Goal: Task Accomplishment & Management: Complete application form

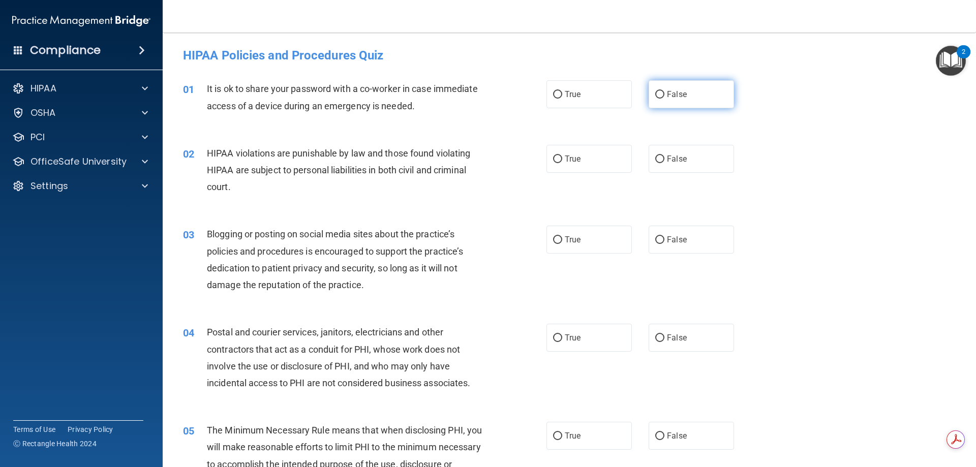
click at [658, 96] on input "False" at bounding box center [659, 95] width 9 height 8
radio input "true"
click at [557, 153] on label "True" at bounding box center [588, 159] width 85 height 28
click at [557, 155] on input "True" at bounding box center [557, 159] width 9 height 8
radio input "true"
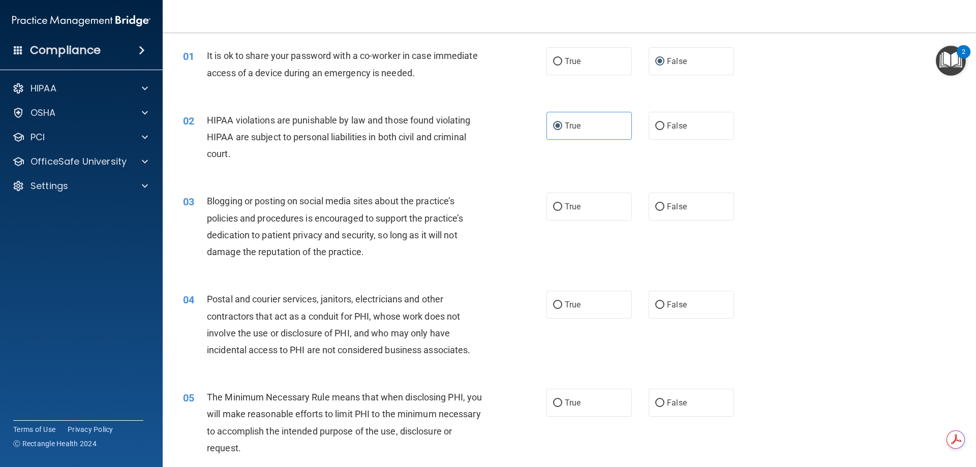
scroll to position [51, 0]
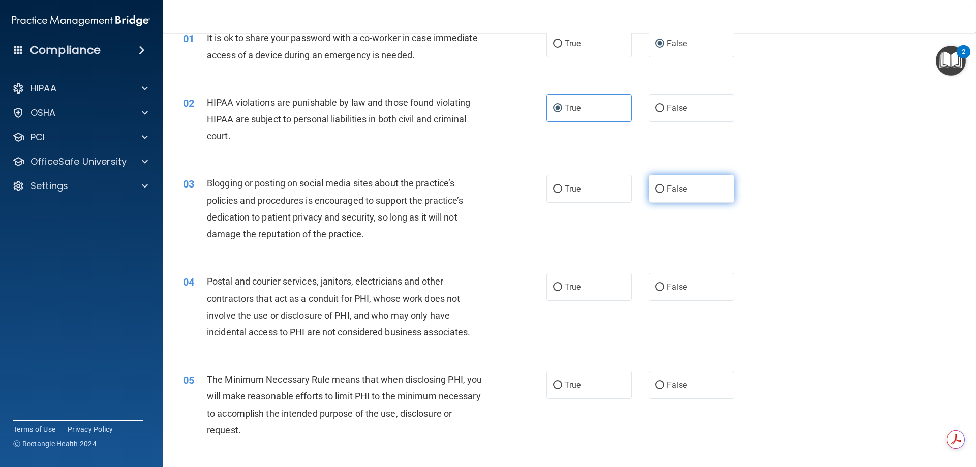
click at [667, 186] on span "False" at bounding box center [677, 189] width 20 height 10
click at [664, 186] on input "False" at bounding box center [659, 189] width 9 height 8
radio input "true"
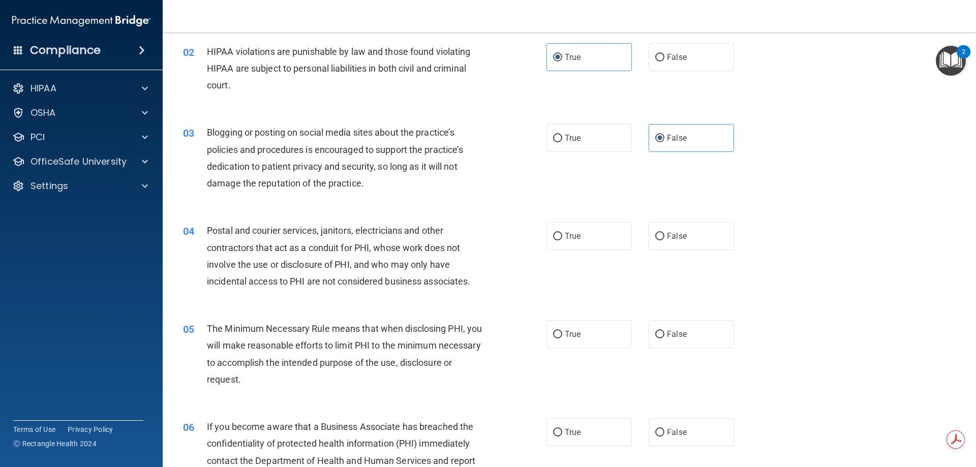
scroll to position [152, 0]
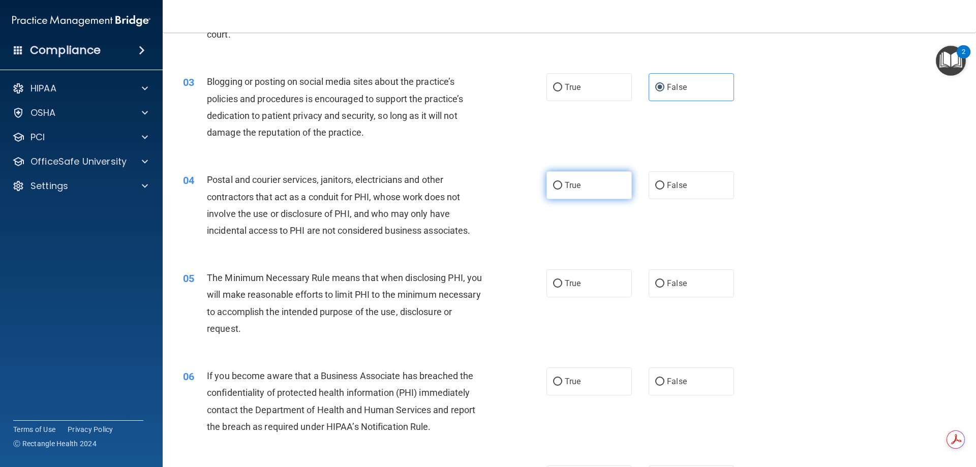
click at [578, 184] on label "True" at bounding box center [588, 185] width 85 height 28
click at [562, 184] on input "True" at bounding box center [557, 186] width 9 height 8
radio input "true"
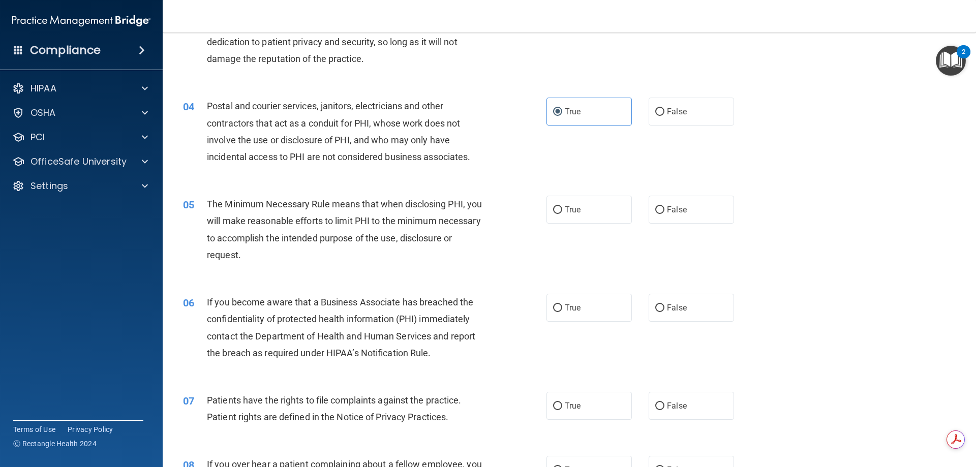
scroll to position [254, 0]
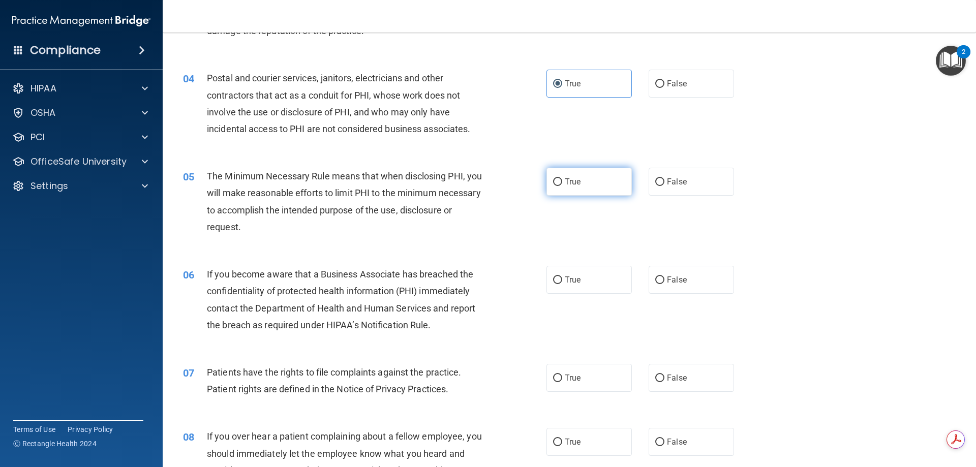
click at [586, 186] on label "True" at bounding box center [588, 182] width 85 height 28
click at [562, 186] on input "True" at bounding box center [557, 182] width 9 height 8
radio input "true"
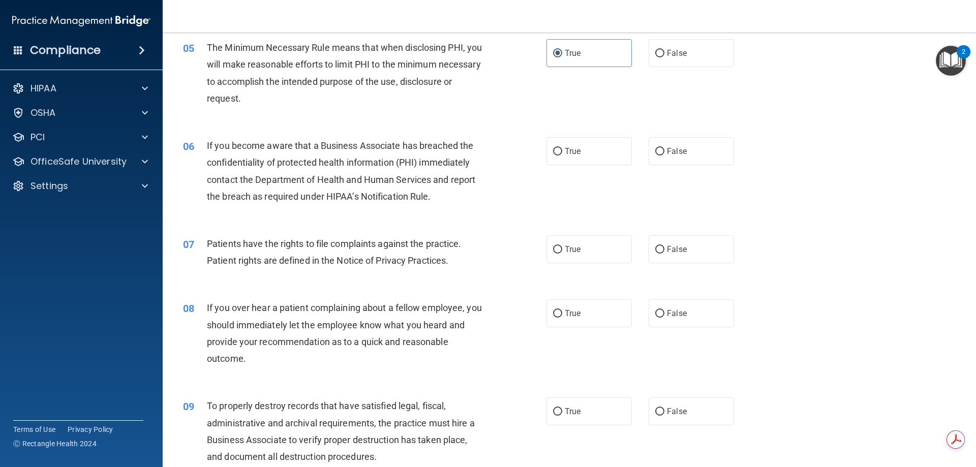
scroll to position [407, 0]
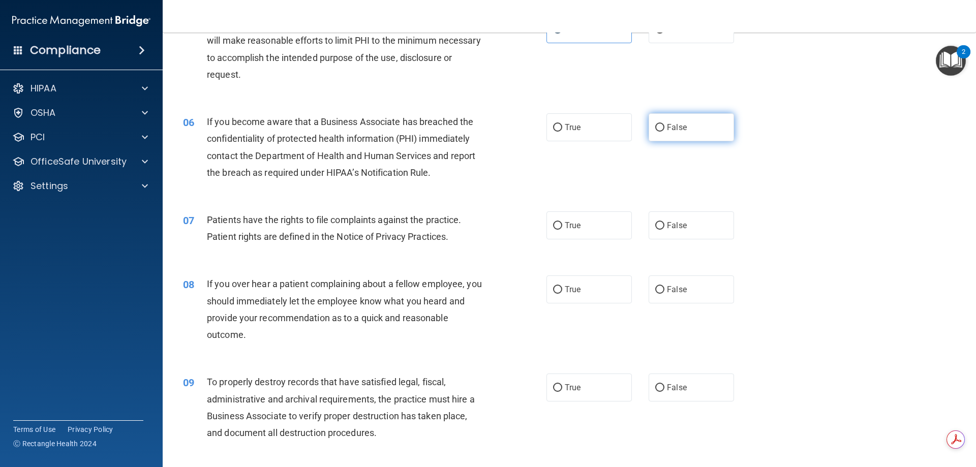
click at [667, 128] on span "False" at bounding box center [677, 127] width 20 height 10
click at [664, 128] on input "False" at bounding box center [659, 128] width 9 height 8
radio input "true"
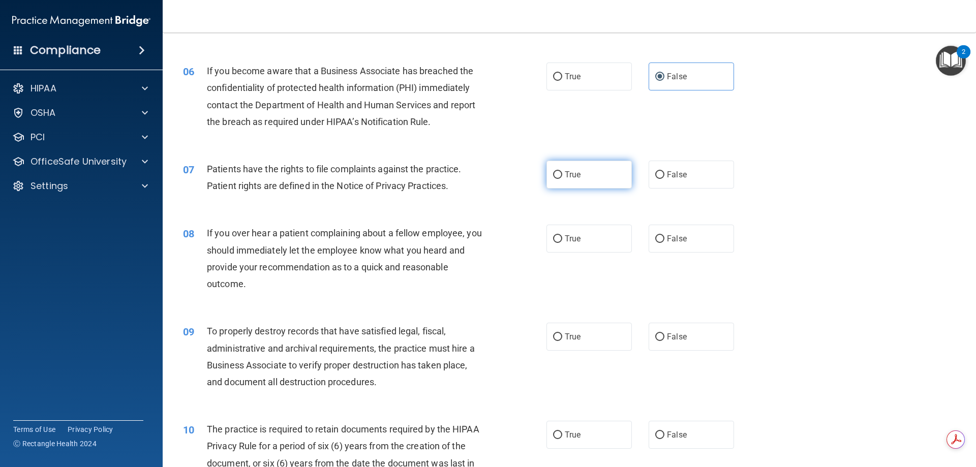
click at [569, 181] on label "True" at bounding box center [588, 175] width 85 height 28
click at [562, 179] on input "True" at bounding box center [557, 175] width 9 height 8
radio input "true"
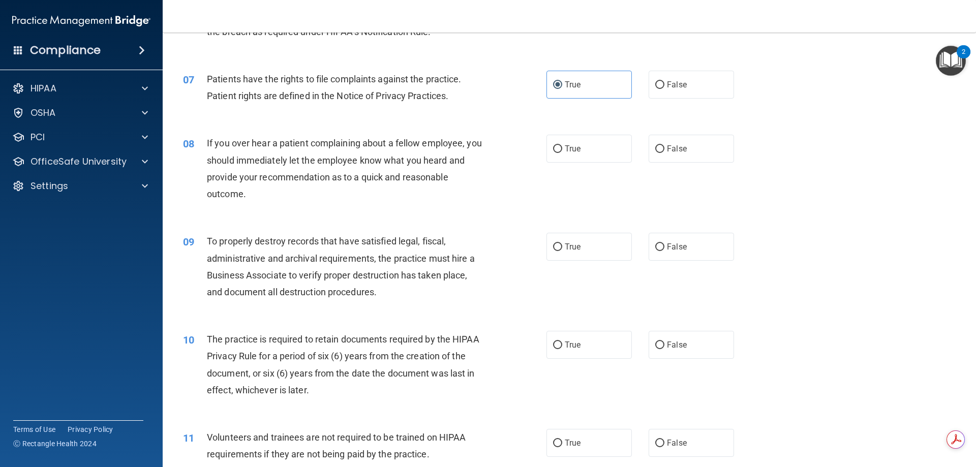
scroll to position [559, 0]
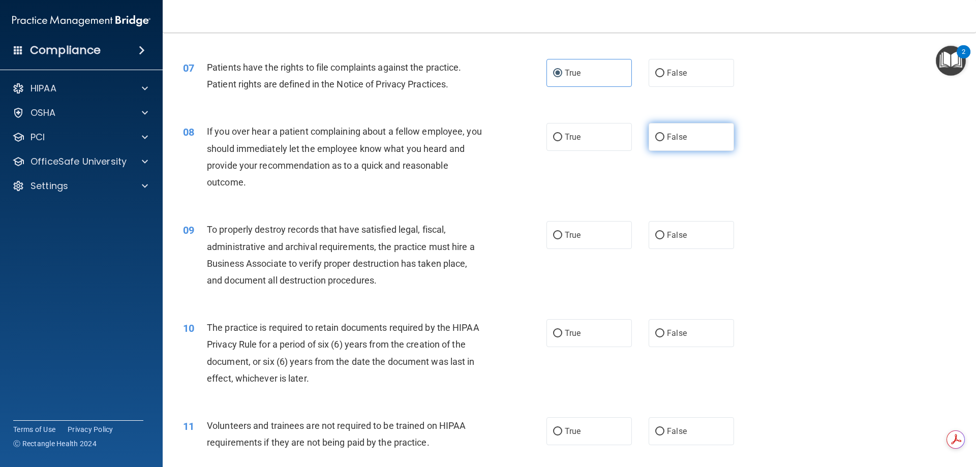
click at [657, 138] on input "False" at bounding box center [659, 138] width 9 height 8
radio input "true"
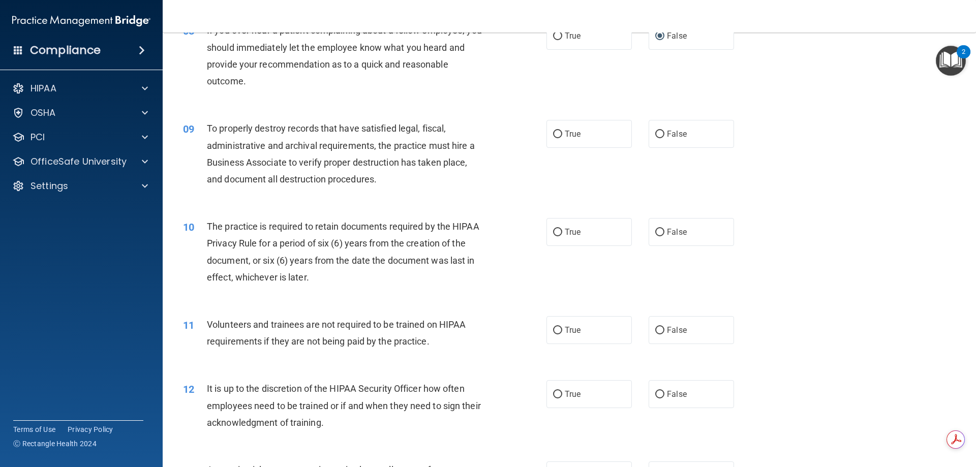
scroll to position [661, 0]
click at [651, 128] on label "False" at bounding box center [690, 133] width 85 height 28
click at [655, 130] on input "False" at bounding box center [659, 134] width 9 height 8
radio input "true"
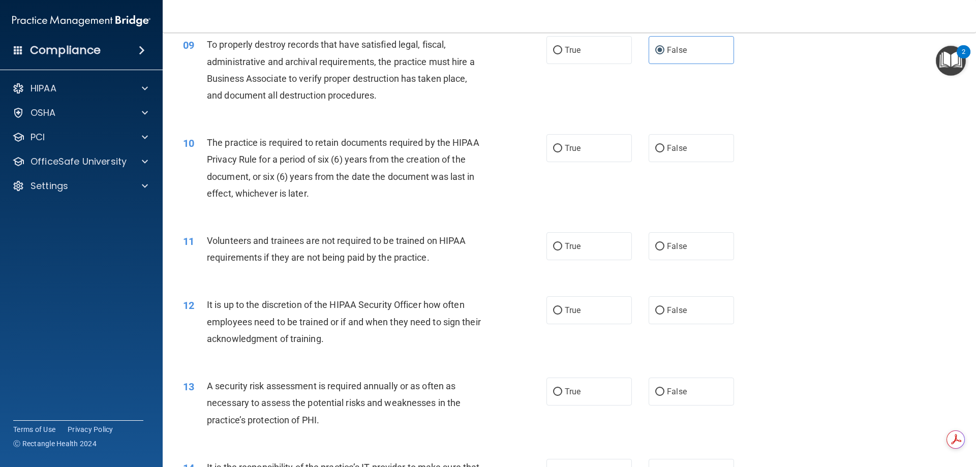
scroll to position [762, 0]
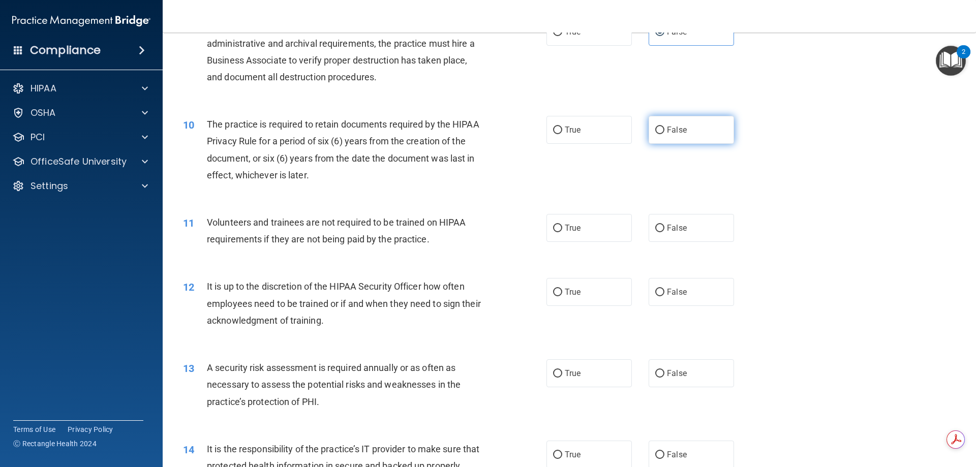
click at [675, 138] on label "False" at bounding box center [690, 130] width 85 height 28
click at [664, 134] on input "False" at bounding box center [659, 131] width 9 height 8
radio input "true"
click at [577, 129] on label "True" at bounding box center [588, 130] width 85 height 28
click at [562, 129] on input "True" at bounding box center [557, 131] width 9 height 8
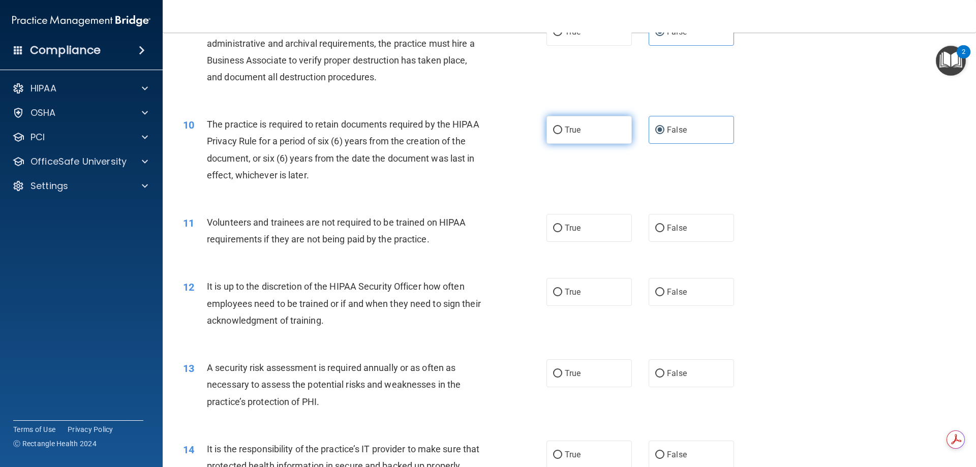
radio input "true"
radio input "false"
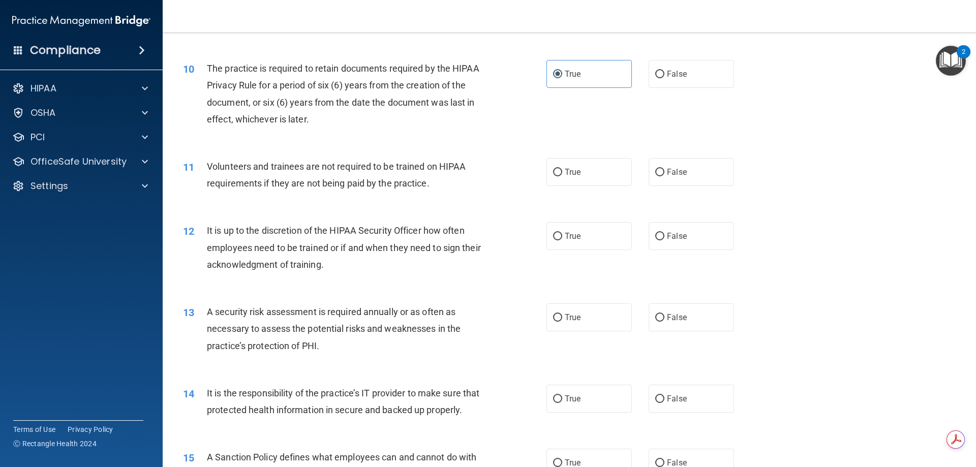
scroll to position [864, 0]
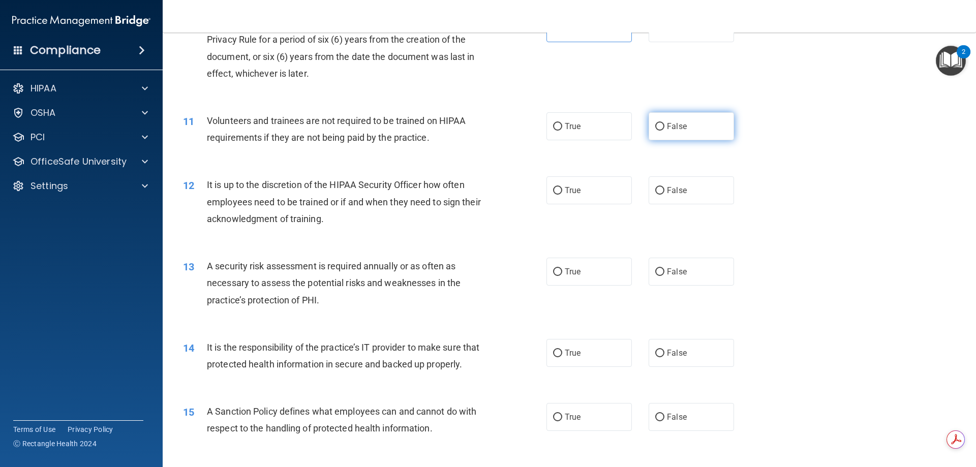
click at [657, 121] on label "False" at bounding box center [690, 126] width 85 height 28
click at [657, 123] on input "False" at bounding box center [659, 127] width 9 height 8
radio input "true"
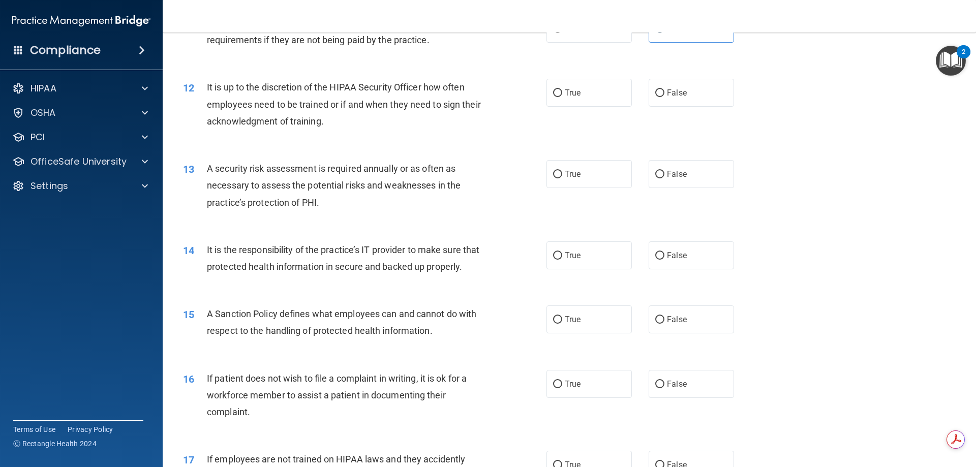
scroll to position [965, 0]
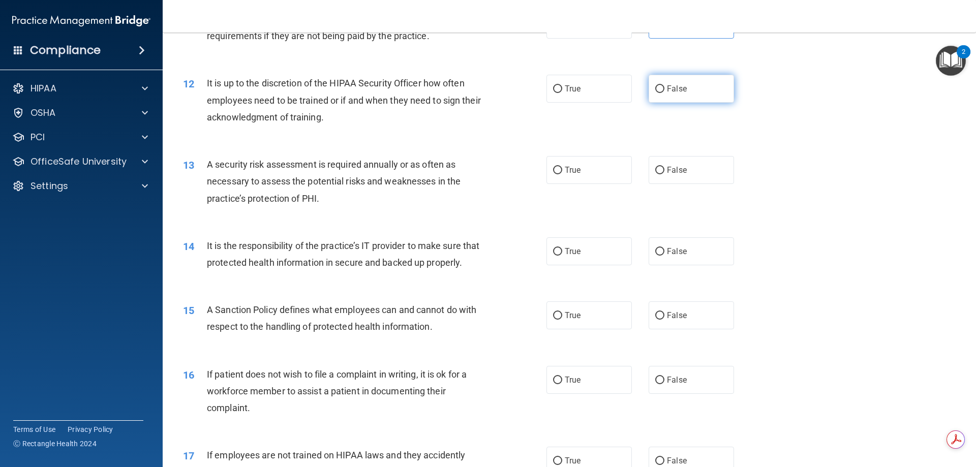
click at [677, 95] on label "False" at bounding box center [690, 89] width 85 height 28
click at [664, 93] on input "False" at bounding box center [659, 89] width 9 height 8
radio input "true"
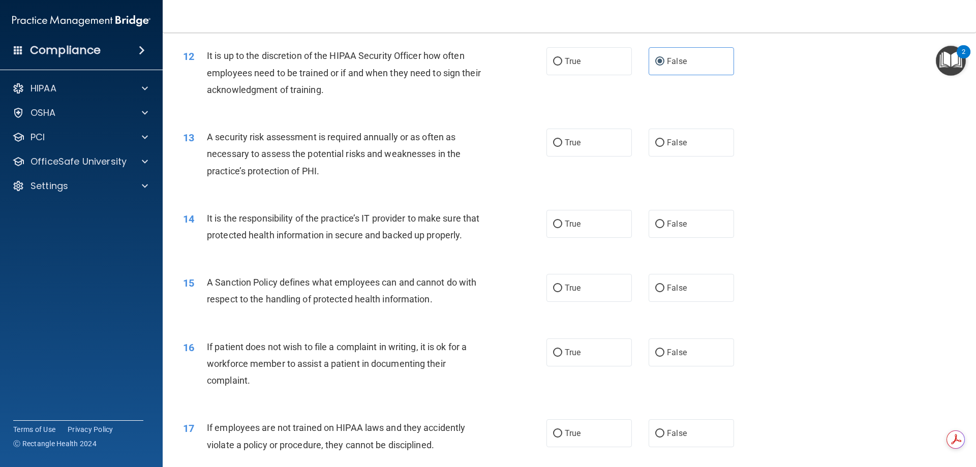
scroll to position [1016, 0]
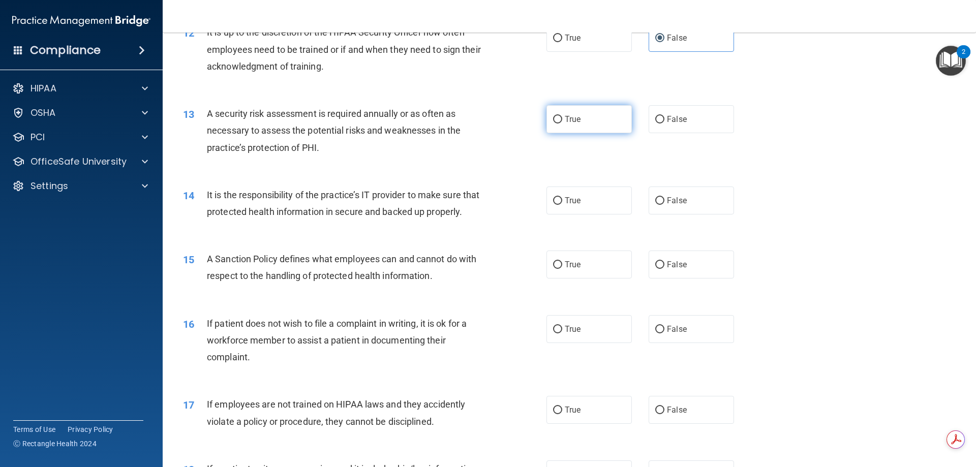
click at [594, 124] on label "True" at bounding box center [588, 119] width 85 height 28
click at [562, 123] on input "True" at bounding box center [557, 120] width 9 height 8
radio input "true"
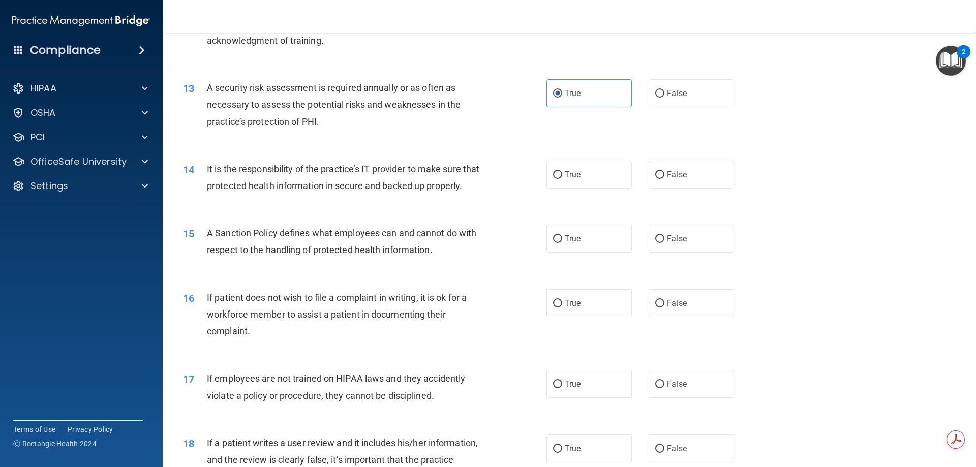
scroll to position [1067, 0]
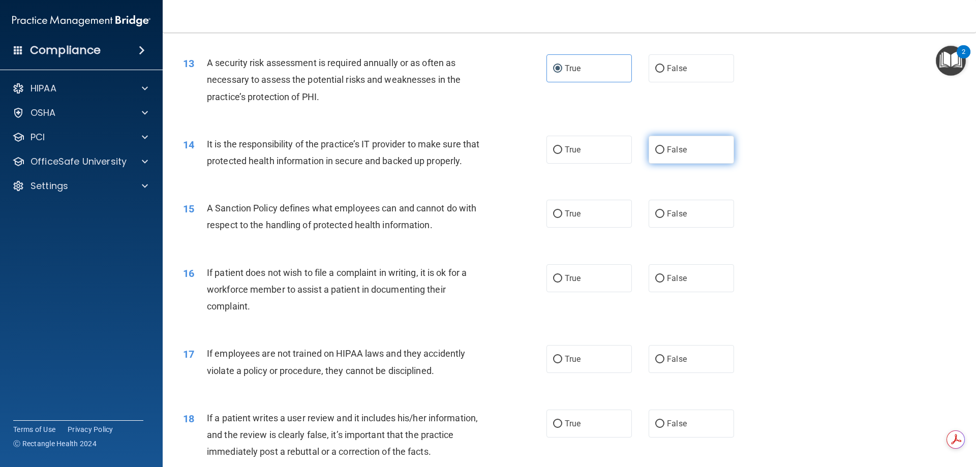
click at [673, 148] on span "False" at bounding box center [677, 150] width 20 height 10
click at [664, 148] on input "False" at bounding box center [659, 150] width 9 height 8
radio input "true"
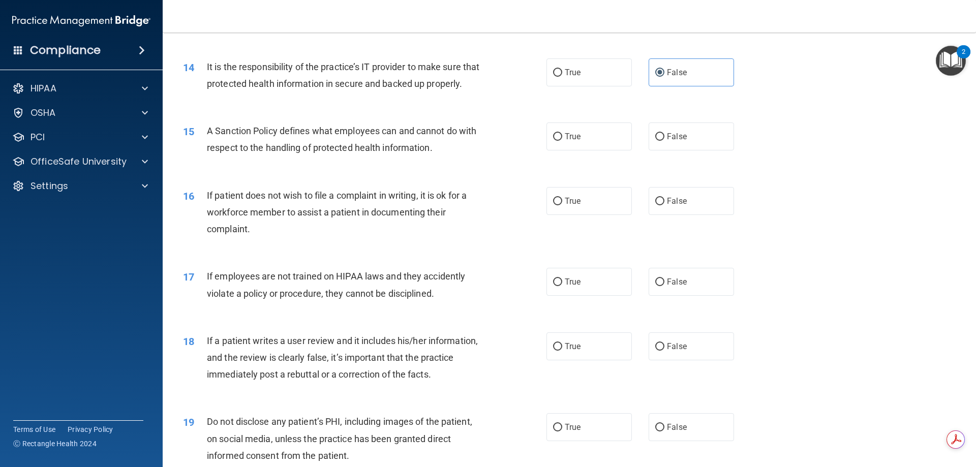
scroll to position [1169, 0]
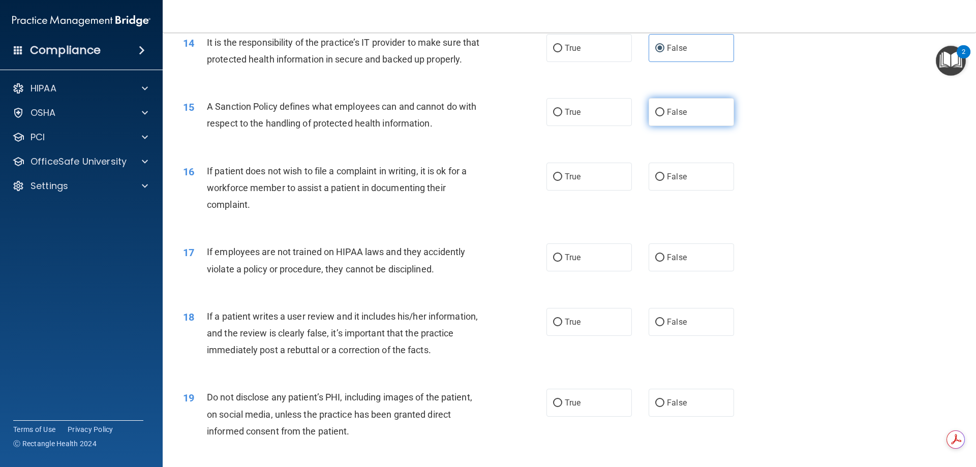
click at [678, 117] on span "False" at bounding box center [677, 112] width 20 height 10
click at [664, 116] on input "False" at bounding box center [659, 113] width 9 height 8
radio input "true"
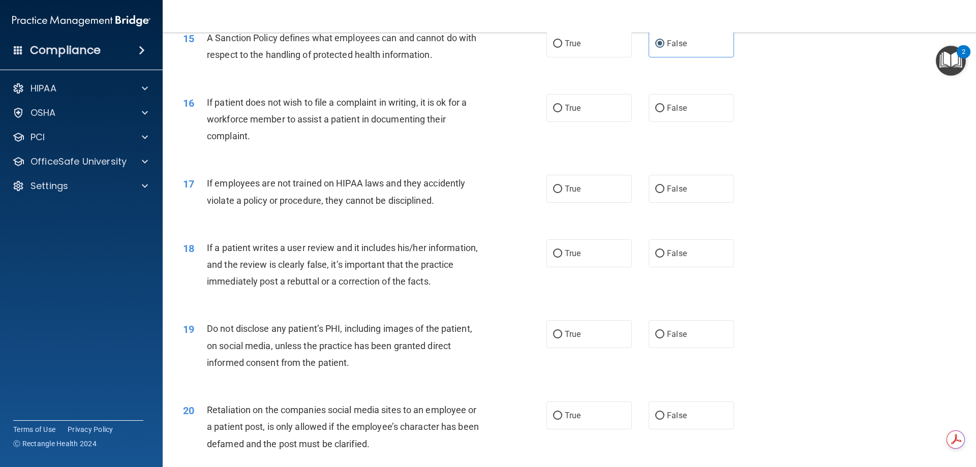
scroll to position [1220, 0]
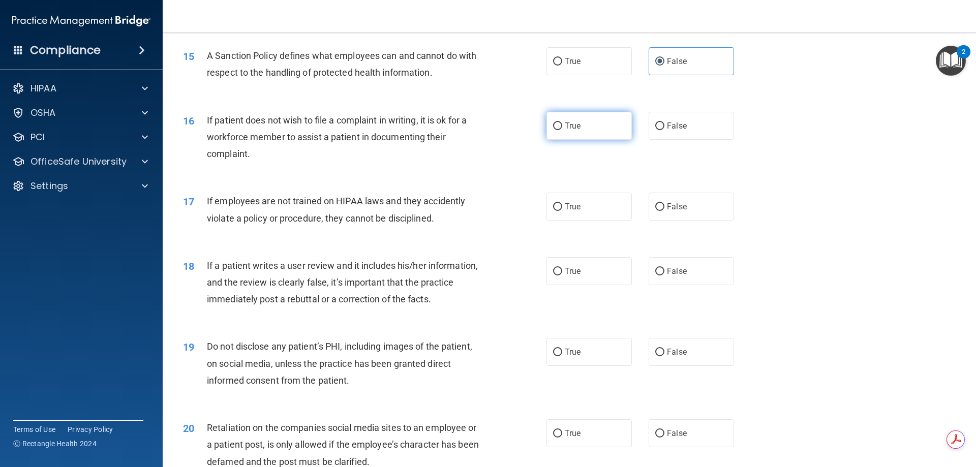
click at [553, 130] on input "True" at bounding box center [557, 126] width 9 height 8
radio input "true"
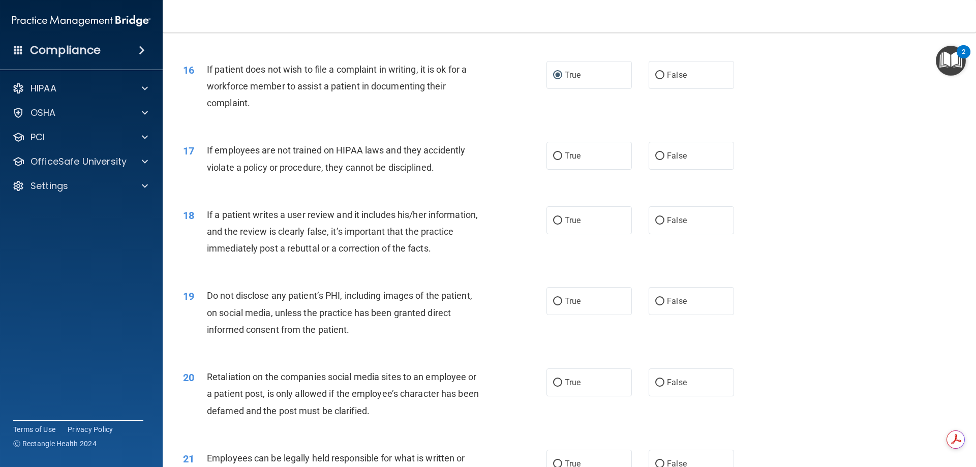
scroll to position [1321, 0]
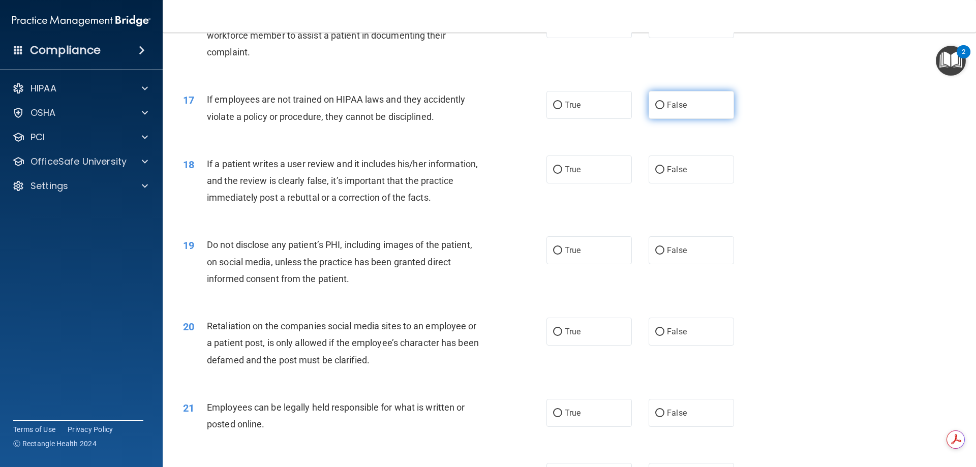
click at [655, 109] on input "False" at bounding box center [659, 106] width 9 height 8
radio input "true"
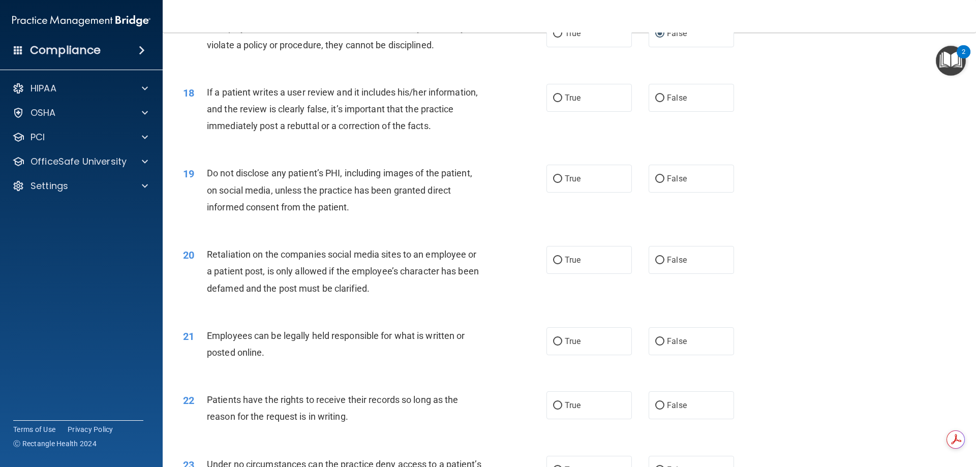
scroll to position [1423, 0]
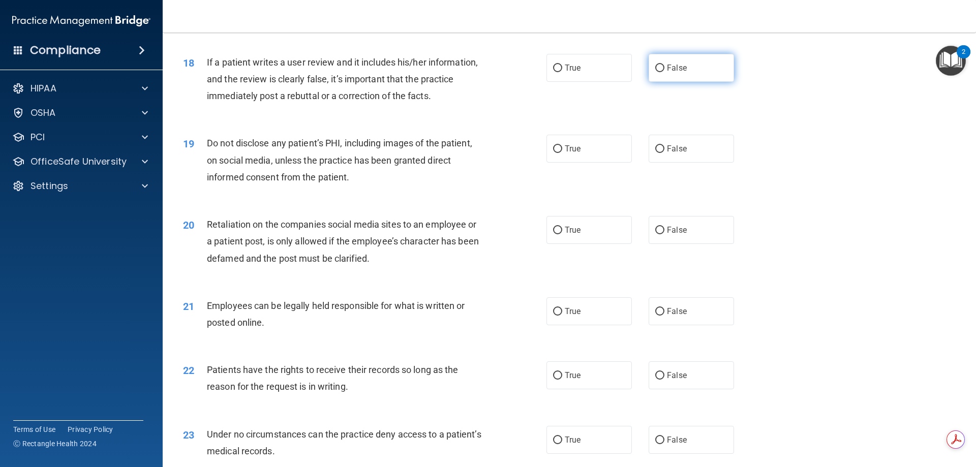
click at [678, 73] on span "False" at bounding box center [677, 68] width 20 height 10
click at [664, 72] on input "False" at bounding box center [659, 69] width 9 height 8
radio input "true"
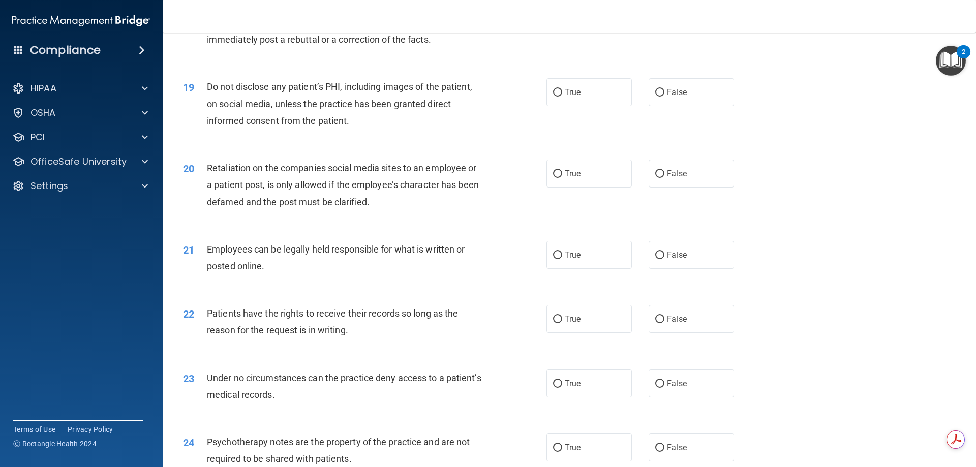
scroll to position [1524, 0]
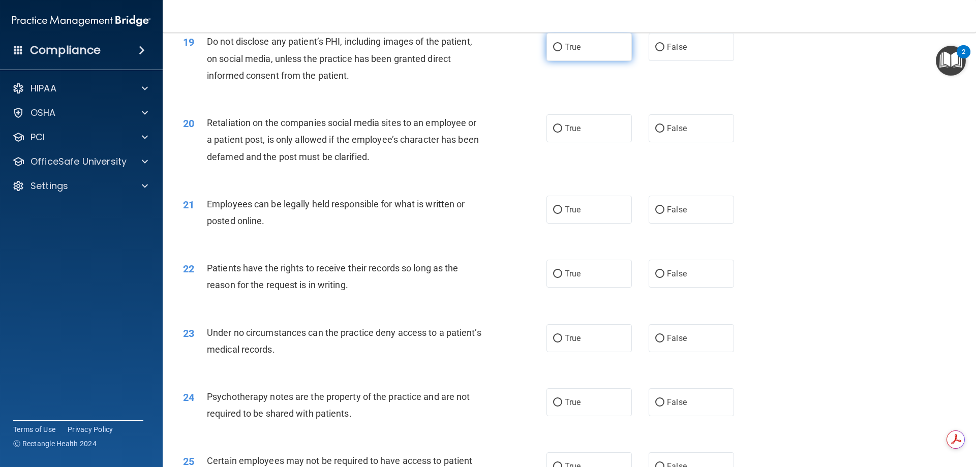
click at [570, 52] on span "True" at bounding box center [573, 47] width 16 height 10
click at [562, 51] on input "True" at bounding box center [557, 48] width 9 height 8
radio input "true"
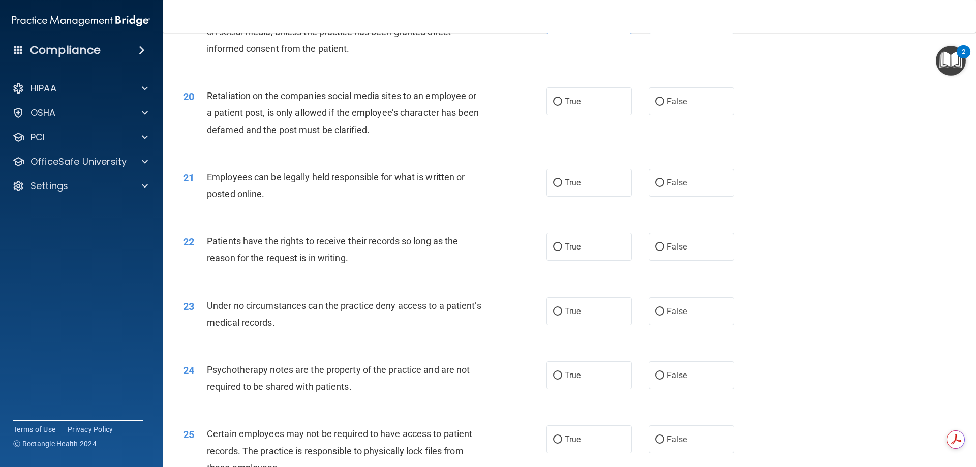
scroll to position [1575, 0]
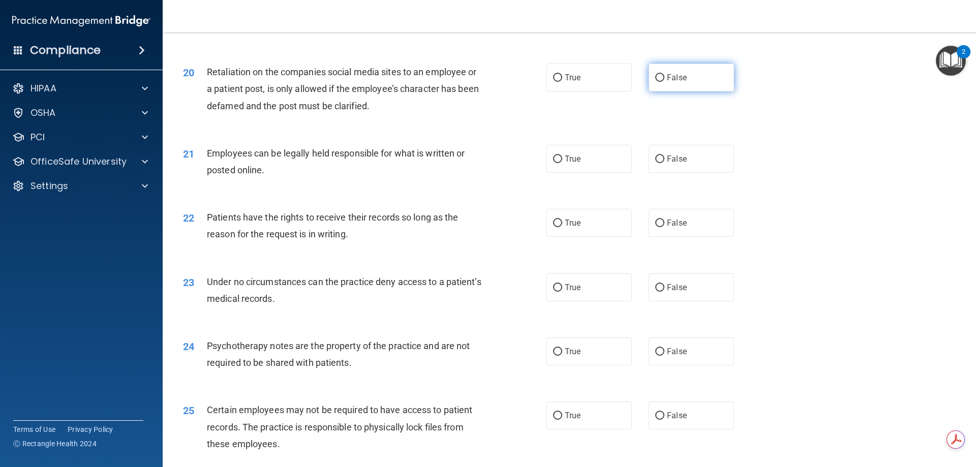
click at [658, 91] on label "False" at bounding box center [690, 78] width 85 height 28
click at [658, 82] on input "False" at bounding box center [659, 78] width 9 height 8
radio input "true"
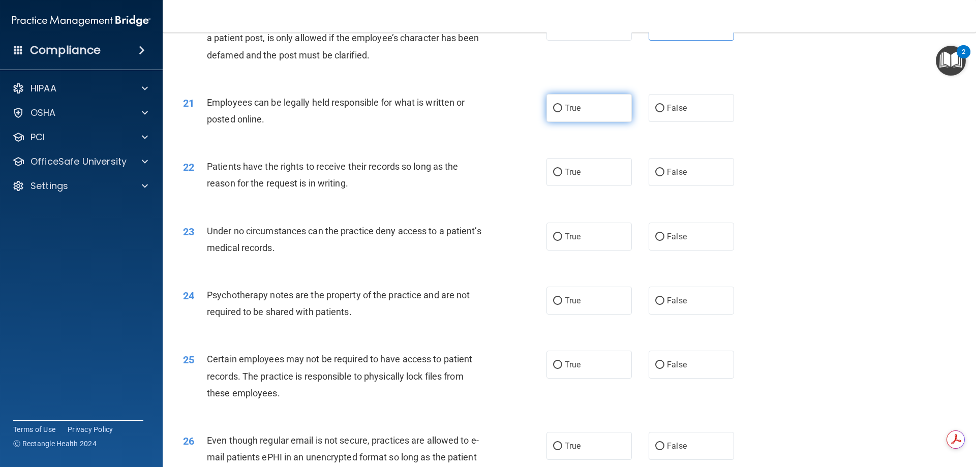
click at [602, 122] on label "True" at bounding box center [588, 108] width 85 height 28
click at [562, 112] on input "True" at bounding box center [557, 109] width 9 height 8
radio input "true"
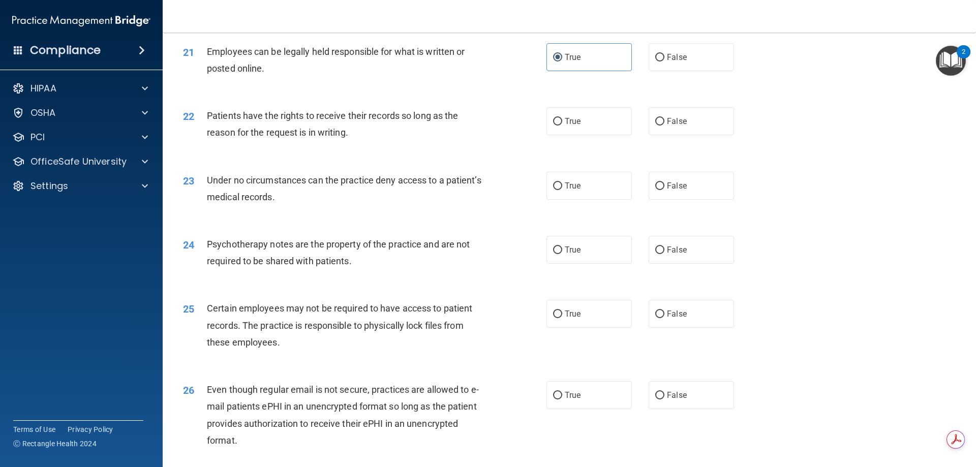
click at [728, 135] on div "True False" at bounding box center [648, 121] width 205 height 28
click at [705, 135] on label "False" at bounding box center [690, 121] width 85 height 28
click at [664, 126] on input "False" at bounding box center [659, 122] width 9 height 8
radio input "true"
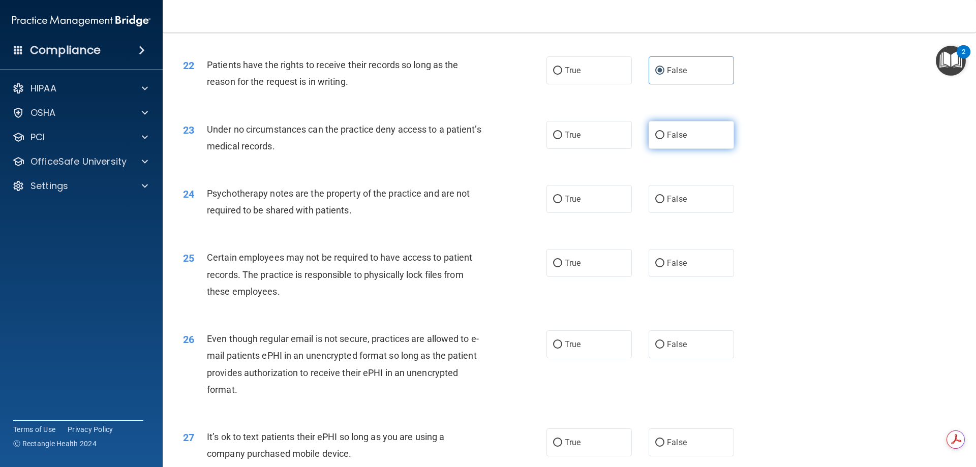
click at [673, 140] on span "False" at bounding box center [677, 135] width 20 height 10
click at [664, 139] on input "False" at bounding box center [659, 136] width 9 height 8
radio input "true"
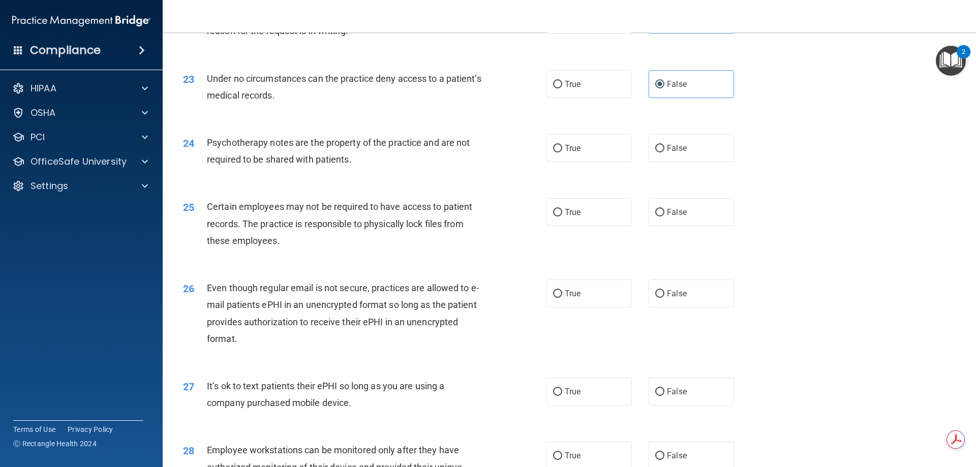
scroll to position [1829, 0]
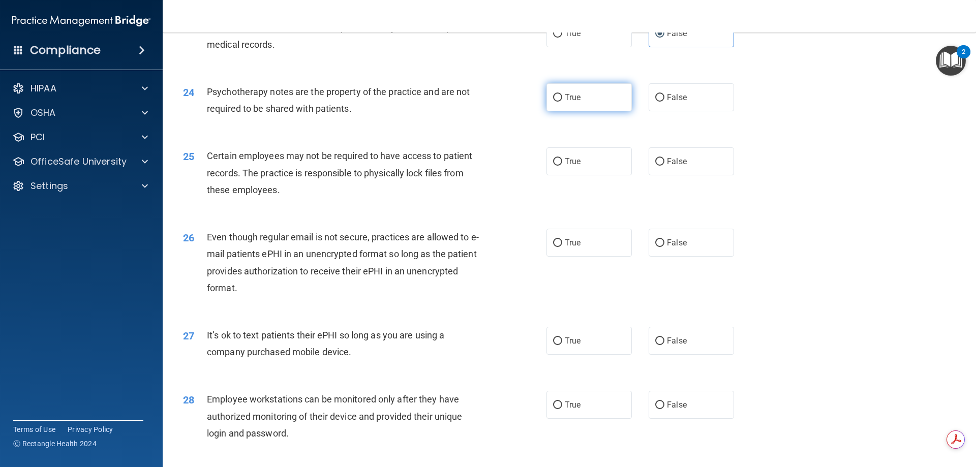
click at [605, 111] on label "True" at bounding box center [588, 97] width 85 height 28
click at [562, 102] on input "True" at bounding box center [557, 98] width 9 height 8
radio input "true"
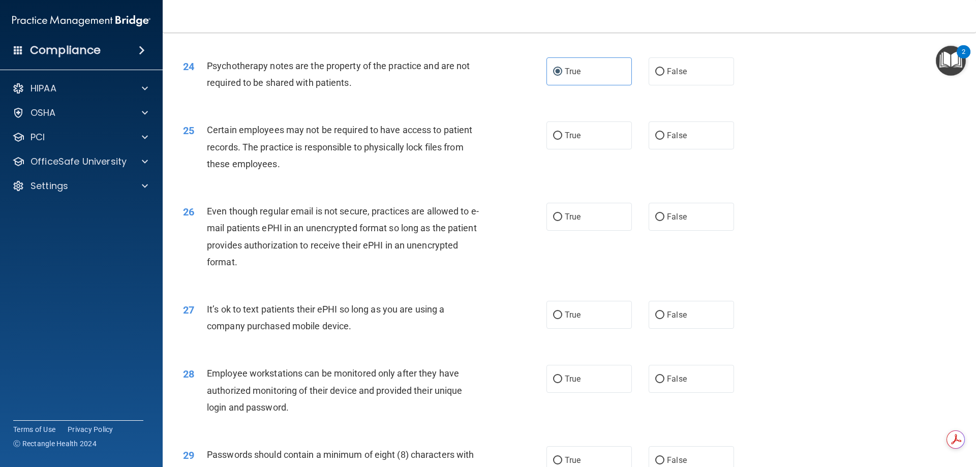
scroll to position [1880, 0]
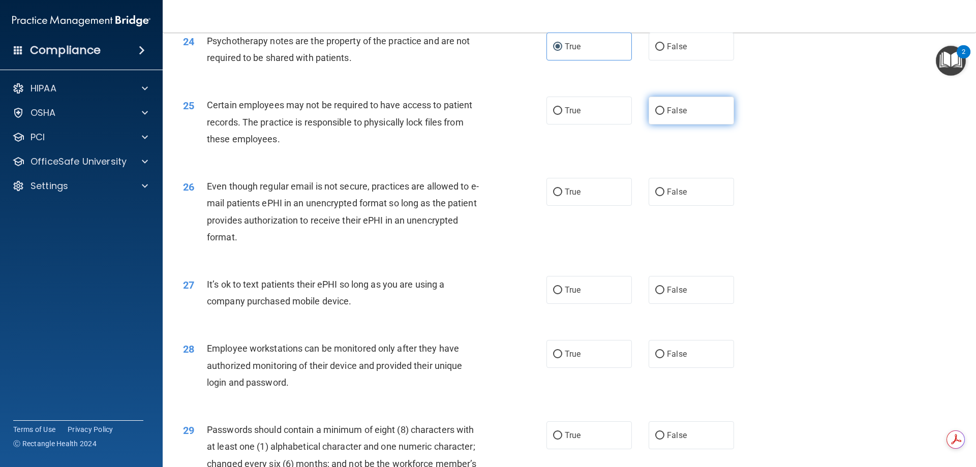
click at [692, 124] on label "False" at bounding box center [690, 111] width 85 height 28
click at [664, 115] on input "False" at bounding box center [659, 111] width 9 height 8
radio input "true"
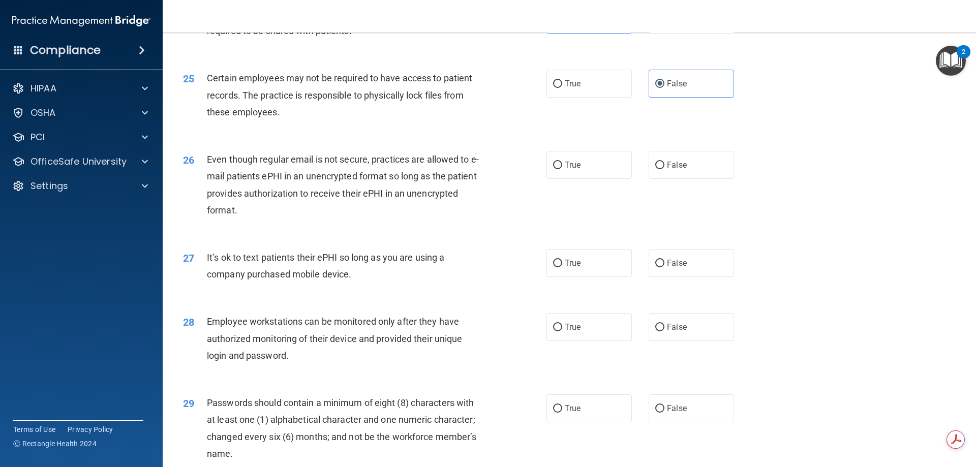
scroll to position [1931, 0]
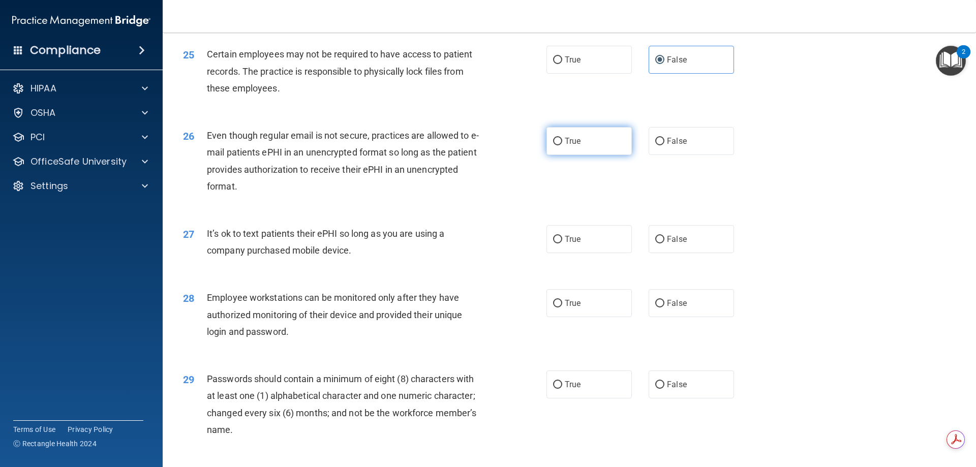
click at [574, 152] on label "True" at bounding box center [588, 141] width 85 height 28
click at [562, 145] on input "True" at bounding box center [557, 142] width 9 height 8
radio input "true"
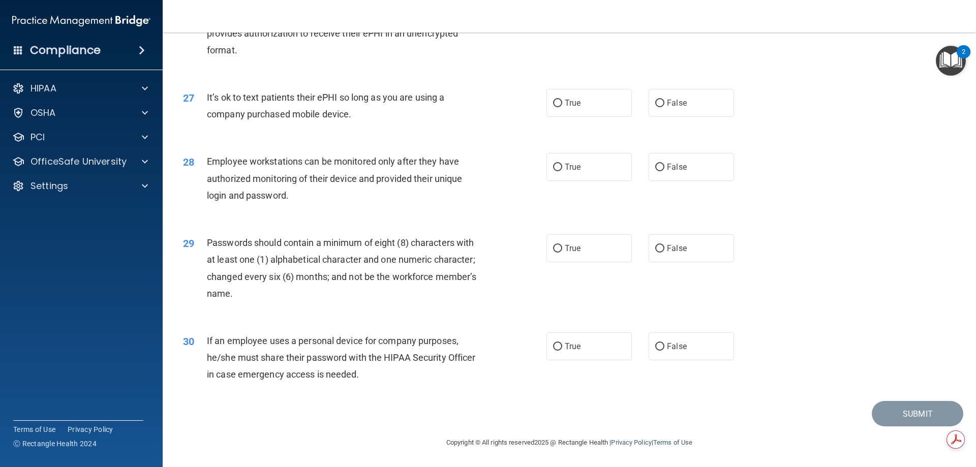
scroll to position [2084, 0]
click at [667, 106] on span "False" at bounding box center [677, 103] width 20 height 10
click at [664, 106] on input "False" at bounding box center [659, 104] width 9 height 8
radio input "true"
click at [665, 161] on label "False" at bounding box center [690, 167] width 85 height 28
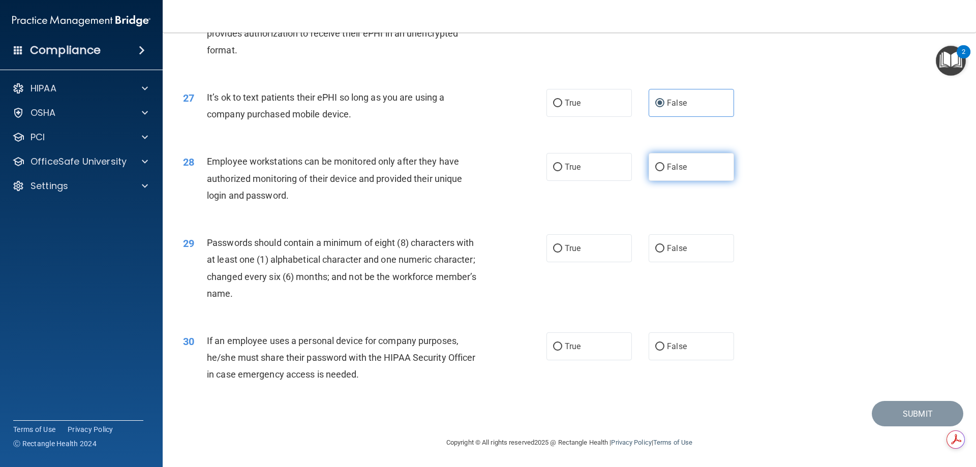
click at [664, 164] on input "False" at bounding box center [659, 168] width 9 height 8
radio input "true"
click at [546, 244] on label "True" at bounding box center [588, 248] width 85 height 28
click at [553, 245] on input "True" at bounding box center [557, 249] width 9 height 8
radio input "true"
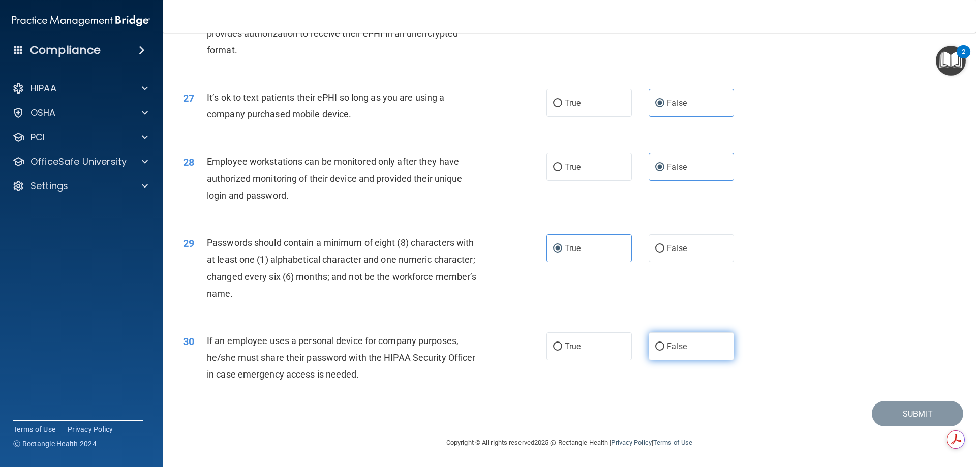
click at [686, 341] on label "False" at bounding box center [690, 346] width 85 height 28
click at [664, 343] on input "False" at bounding box center [659, 347] width 9 height 8
radio input "true"
click at [880, 417] on button "Submit" at bounding box center [916, 414] width 91 height 26
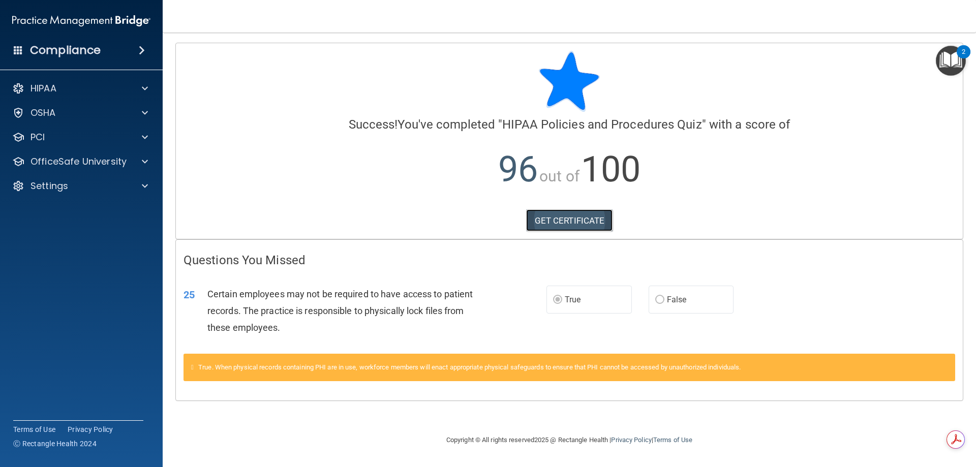
click at [578, 228] on link "GET CERTIFICATE" at bounding box center [569, 220] width 87 height 22
click at [32, 157] on p "OfficeSafe University" at bounding box center [78, 161] width 96 height 12
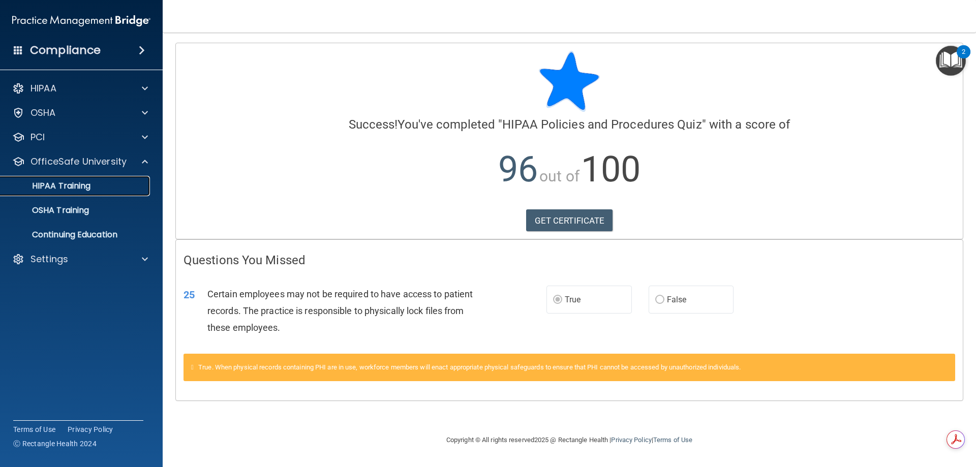
click at [51, 182] on p "HIPAA Training" at bounding box center [49, 186] width 84 height 10
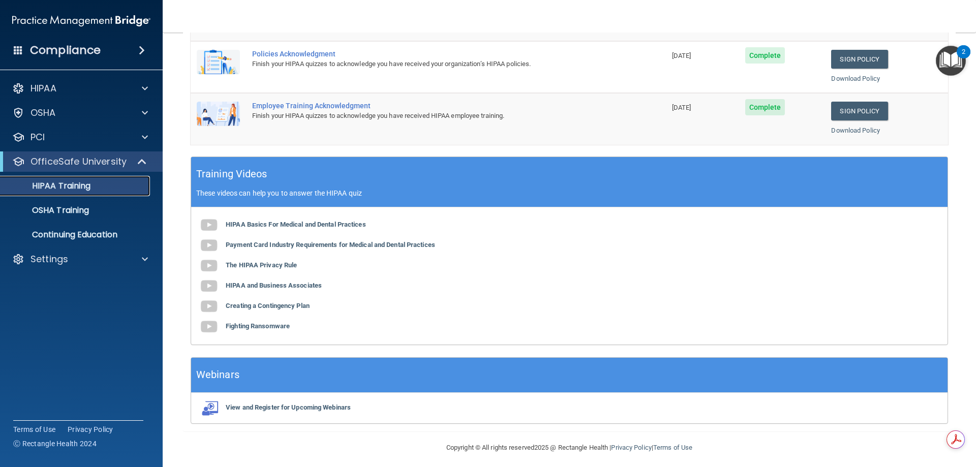
scroll to position [205, 0]
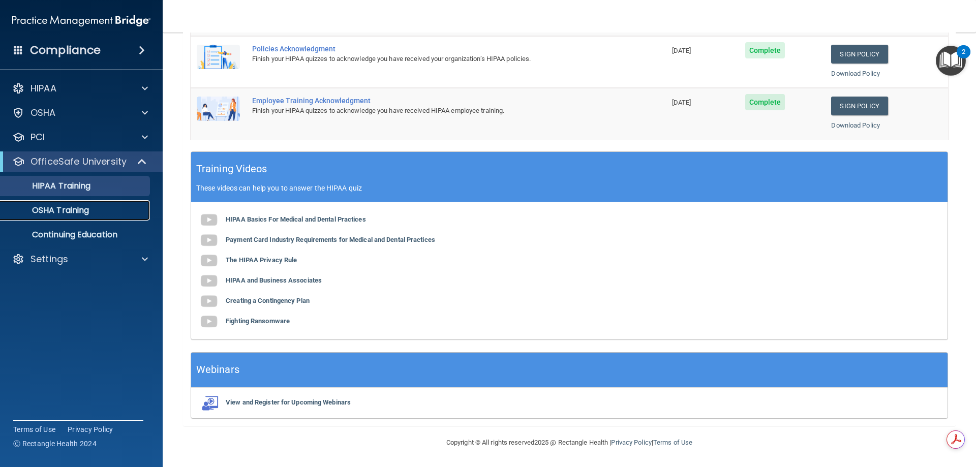
click at [82, 203] on link "OSHA Training" at bounding box center [70, 210] width 160 height 20
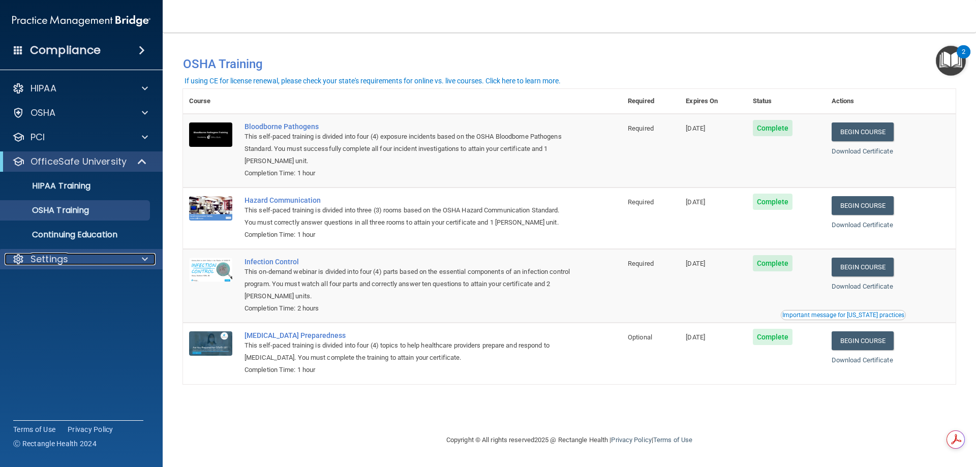
click at [55, 261] on p "Settings" at bounding box center [49, 259] width 38 height 12
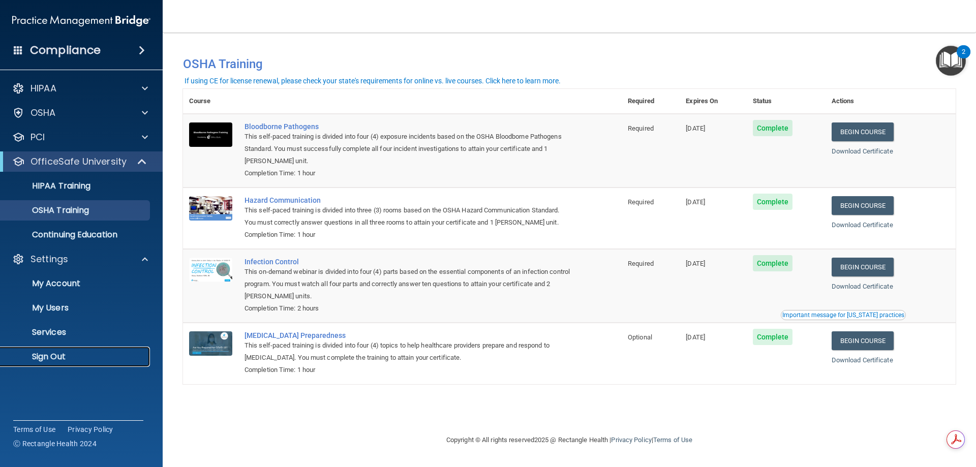
click at [54, 354] on p "Sign Out" at bounding box center [76, 357] width 139 height 10
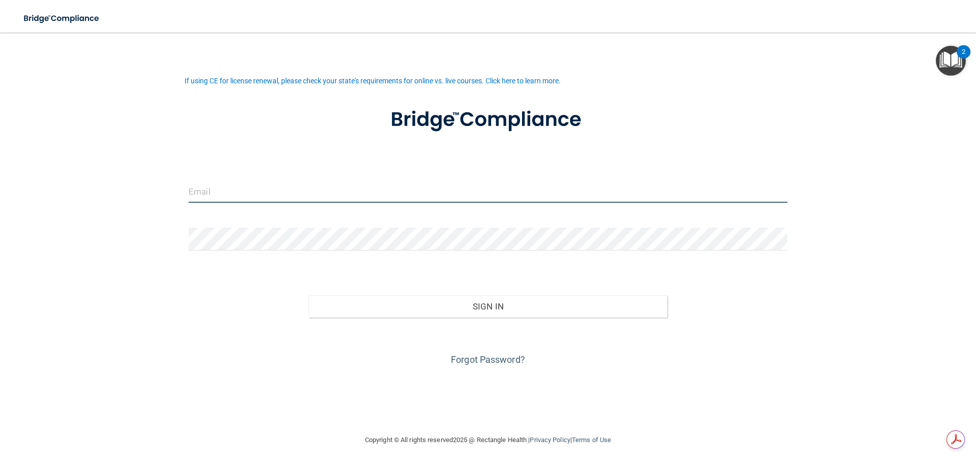
type input "[EMAIL_ADDRESS][DOMAIN_NAME]"
